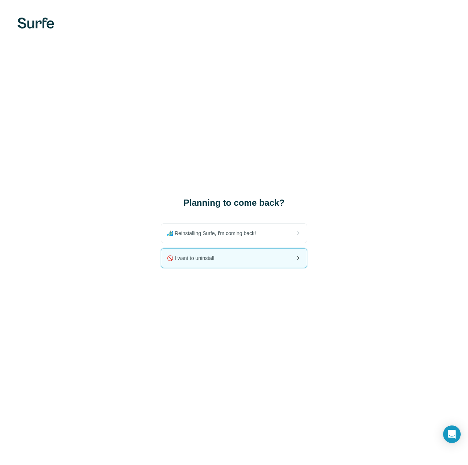
click at [199, 259] on span "🚫 I want to uninstall" at bounding box center [193, 257] width 53 height 7
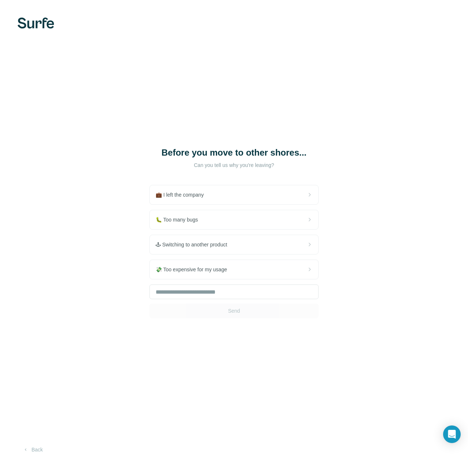
click at [232, 311] on div "Send" at bounding box center [233, 301] width 169 height 34
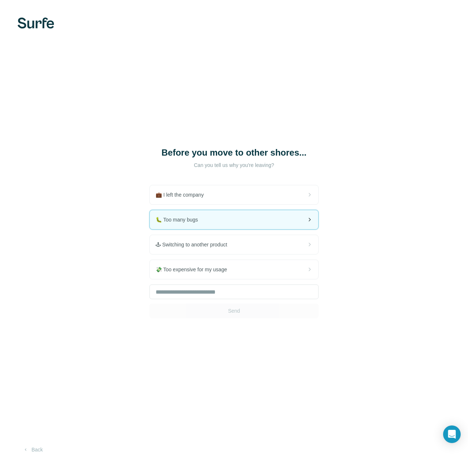
click at [197, 224] on div "🐛 Too many bugs" at bounding box center [234, 219] width 168 height 19
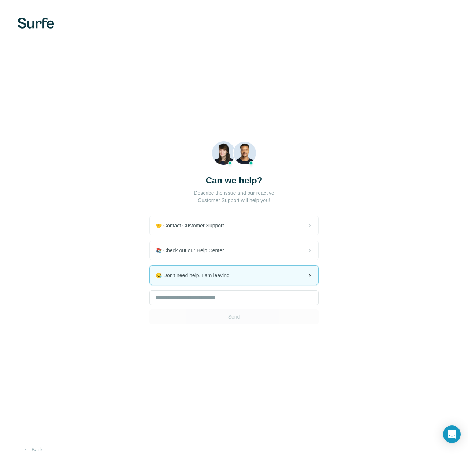
click at [207, 282] on div "😪 Don't need help, I am leaving" at bounding box center [234, 275] width 168 height 19
